Goal: Transaction & Acquisition: Purchase product/service

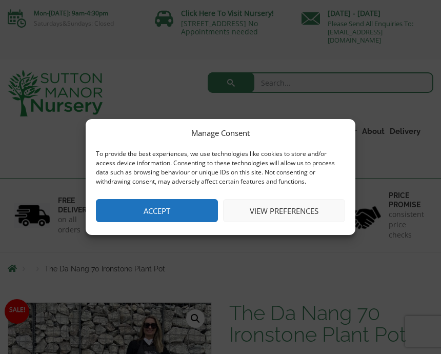
click at [196, 205] on button "Accept" at bounding box center [157, 210] width 122 height 23
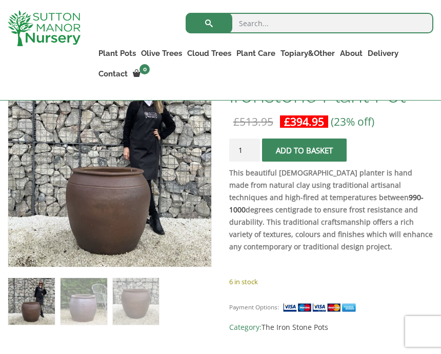
scroll to position [220, 0]
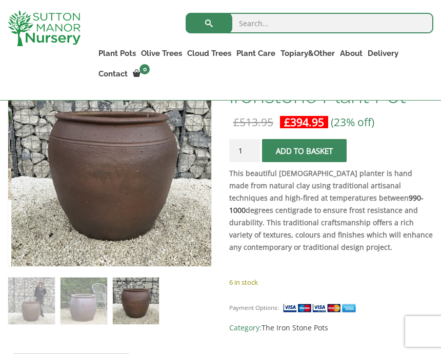
click at [155, 151] on img at bounding box center [267, 320] width 513 height 513
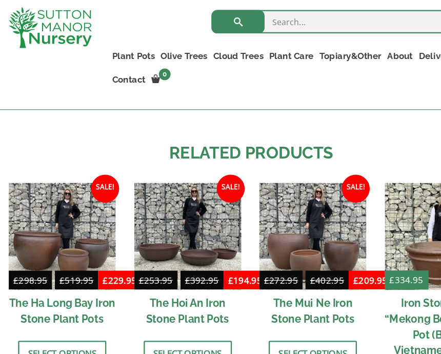
scroll to position [764, 0]
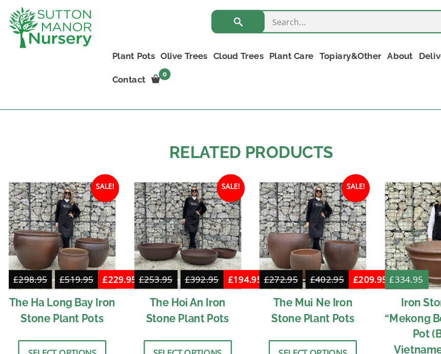
click at [288, 213] on img at bounding box center [275, 211] width 94 height 94
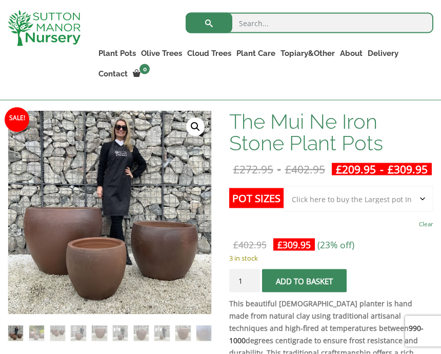
scroll to position [177, 0]
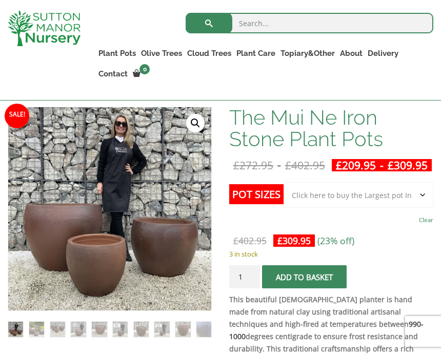
click at [423, 207] on select "Choose an option Click here to buy the 3rd to Largest Pot In The Picture Click …" at bounding box center [359, 195] width 150 height 26
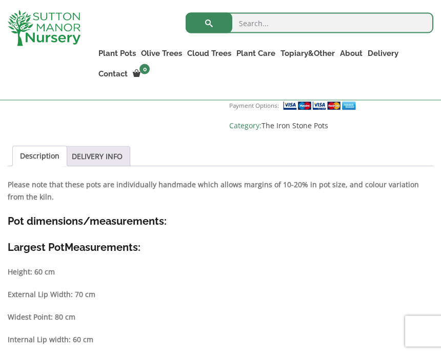
scroll to position [471, 0]
click at [106, 166] on link "DELIVERY INFO" at bounding box center [97, 156] width 51 height 20
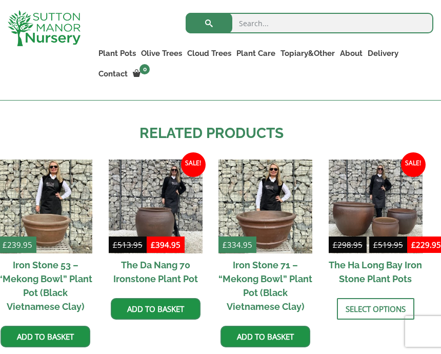
scroll to position [696, 9]
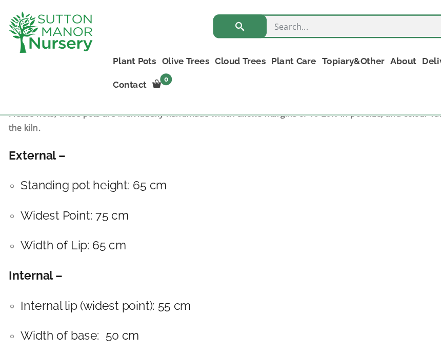
scroll to position [518, 0]
